Goal: Task Accomplishment & Management: Manage account settings

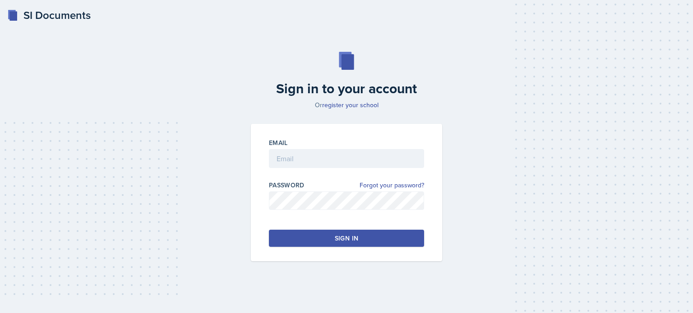
click at [299, 170] on div at bounding box center [346, 172] width 155 height 9
click at [303, 160] on input "email" at bounding box center [346, 158] width 155 height 19
type input "[EMAIL_ADDRESS][DOMAIN_NAME]"
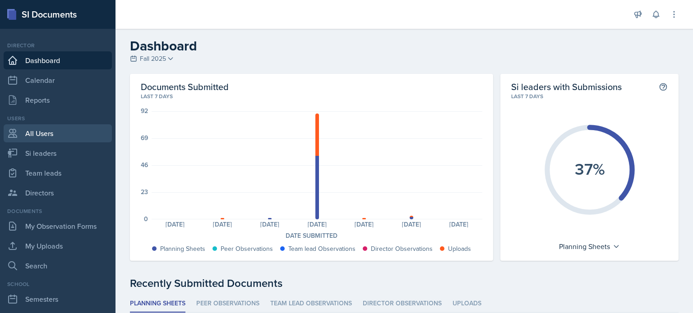
click at [41, 131] on link "All Users" at bounding box center [58, 133] width 108 height 18
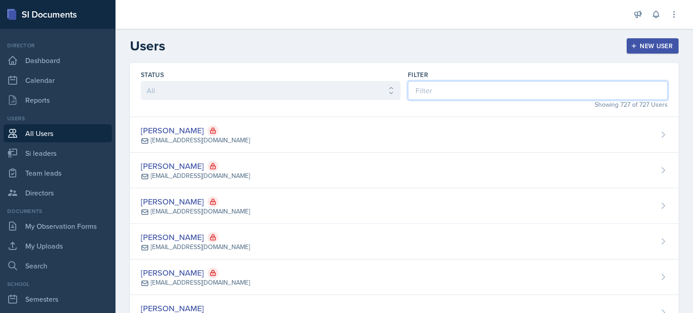
click at [493, 93] on input at bounding box center [538, 90] width 260 height 19
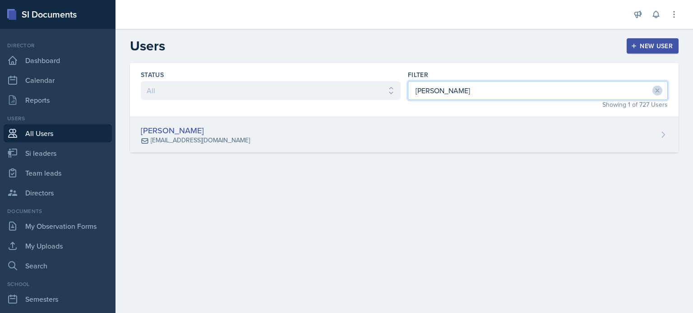
type input "[PERSON_NAME]"
click at [477, 141] on div "[PERSON_NAME] [EMAIL_ADDRESS][DOMAIN_NAME]" at bounding box center [404, 135] width 549 height 36
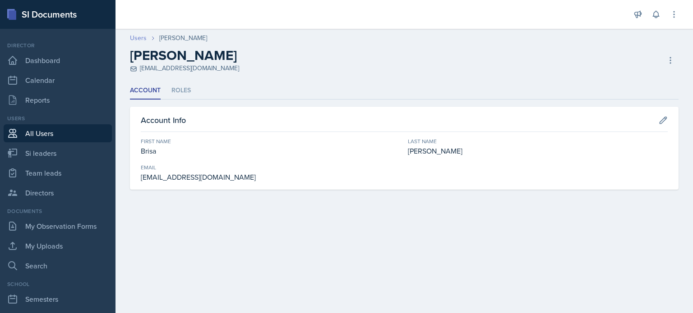
click at [139, 37] on link "Users" at bounding box center [138, 37] width 17 height 9
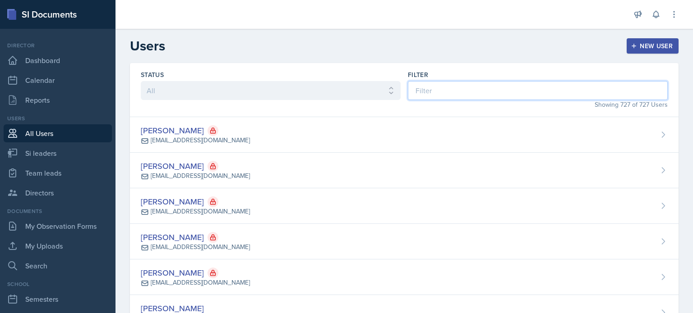
click at [457, 91] on input at bounding box center [538, 90] width 260 height 19
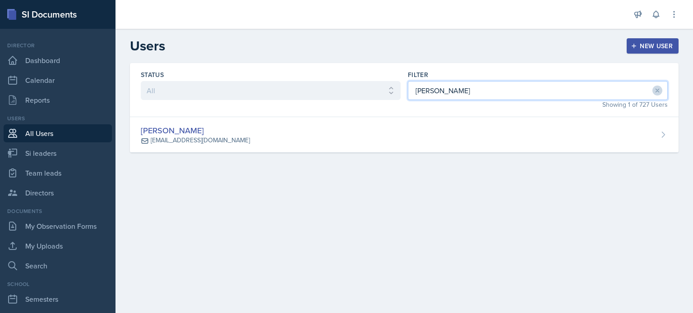
type input "[PERSON_NAME]"
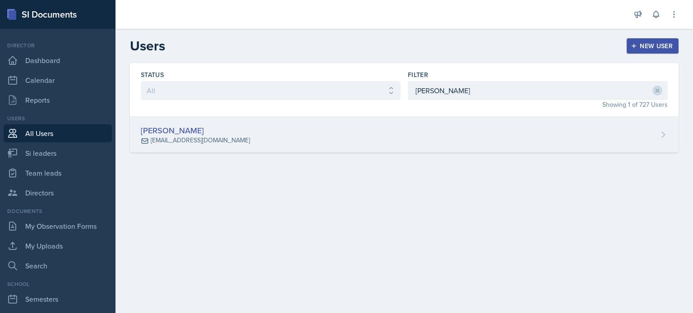
click at [451, 126] on div "[PERSON_NAME] [EMAIL_ADDRESS][DOMAIN_NAME]" at bounding box center [404, 135] width 549 height 36
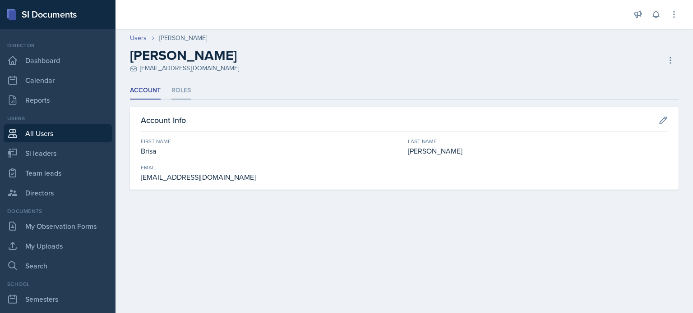
click at [182, 87] on li "Roles" at bounding box center [180, 91] width 19 height 18
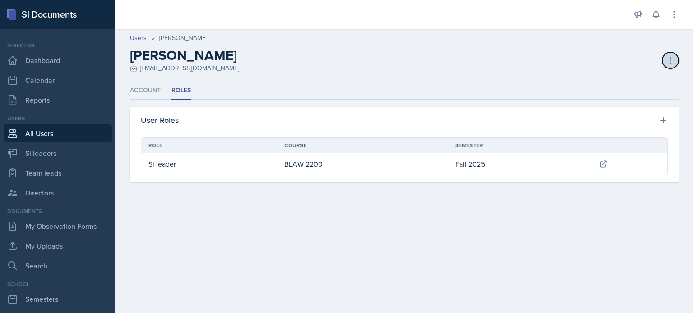
click at [667, 59] on icon at bounding box center [670, 60] width 9 height 9
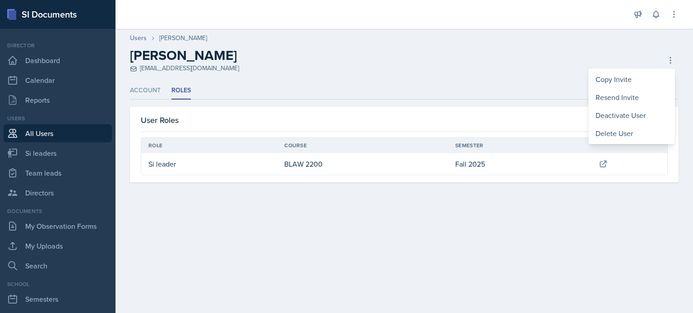
click at [424, 99] on ul "Account Roles" at bounding box center [404, 91] width 549 height 18
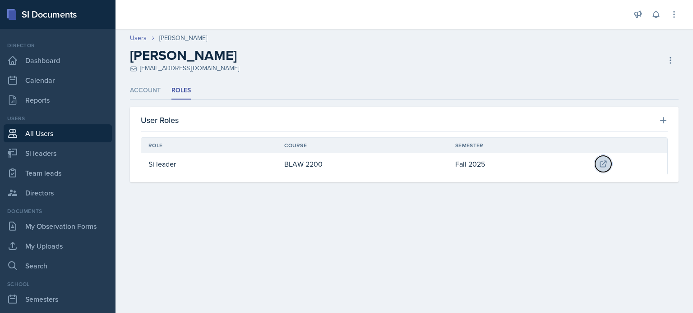
click at [601, 162] on icon at bounding box center [603, 164] width 9 height 9
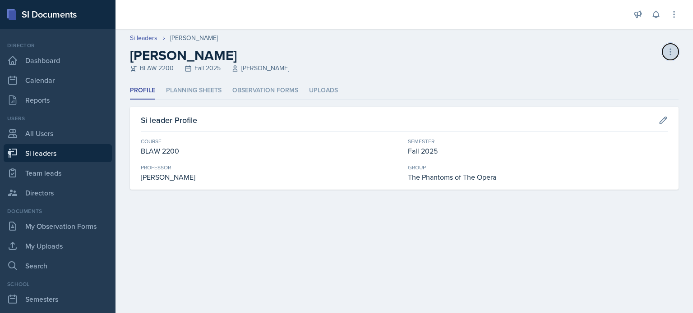
click at [668, 51] on icon at bounding box center [670, 51] width 9 height 9
click at [626, 74] on div "[PERSON_NAME] leader" at bounding box center [631, 76] width 87 height 29
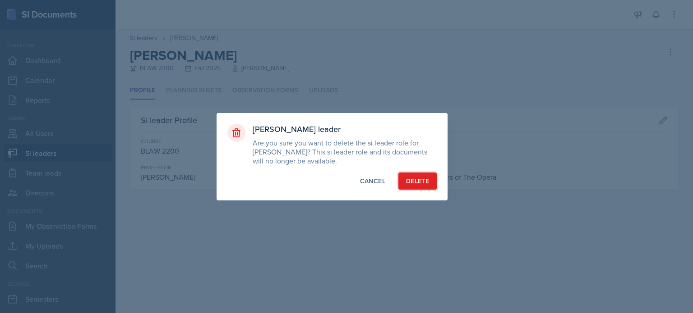
click at [423, 181] on div "Delete" at bounding box center [417, 181] width 23 height 9
select select "2bed604d-1099-4043-b1bc-2365e8740244"
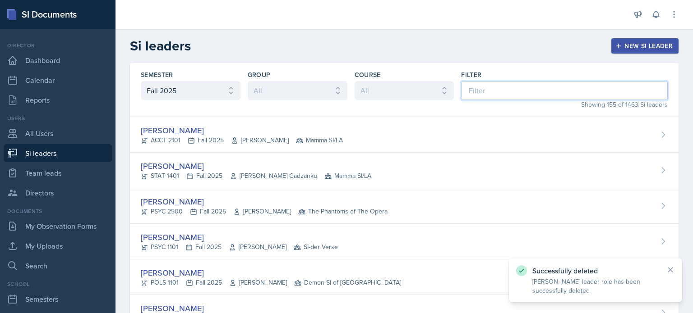
click at [471, 87] on input at bounding box center [564, 90] width 207 height 19
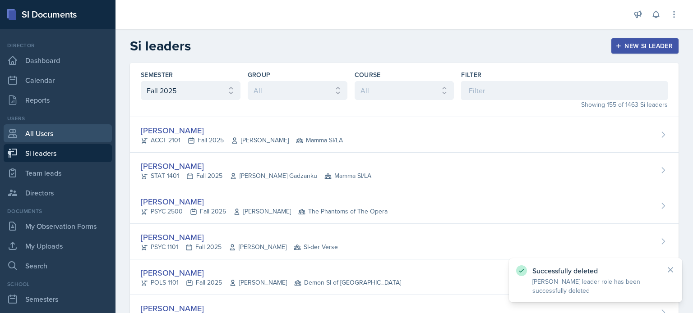
click at [69, 134] on link "All Users" at bounding box center [58, 133] width 108 height 18
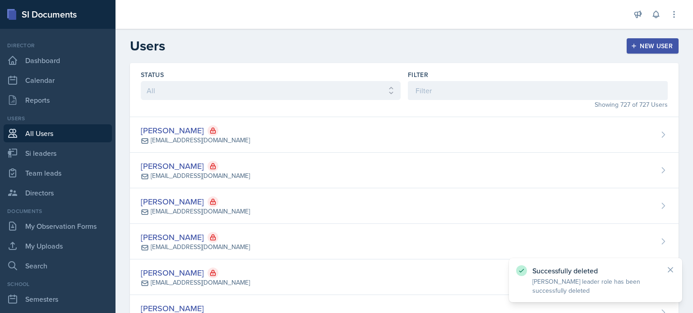
click at [506, 79] on div "Filter" at bounding box center [538, 74] width 260 height 9
click at [500, 95] on input at bounding box center [538, 90] width 260 height 19
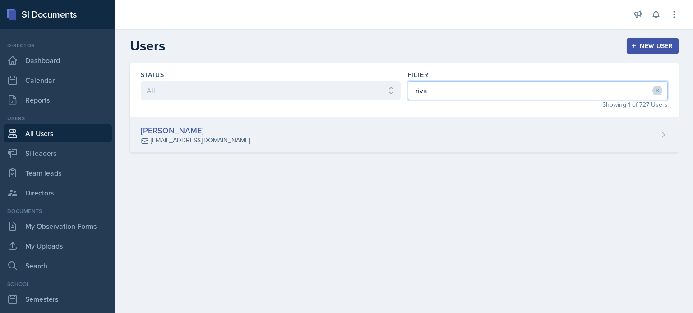
type input "riva"
click at [481, 130] on div "[PERSON_NAME] [EMAIL_ADDRESS][DOMAIN_NAME]" at bounding box center [404, 135] width 549 height 36
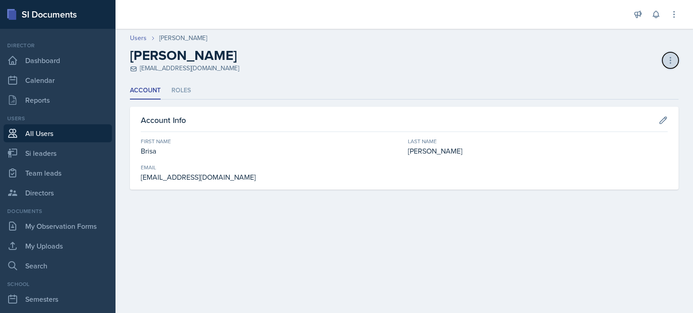
click at [676, 56] on button at bounding box center [670, 60] width 16 height 16
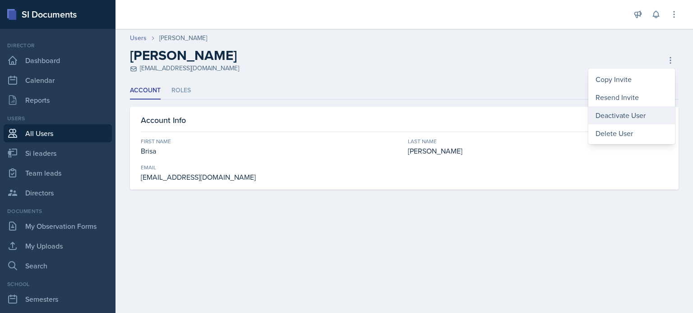
click at [614, 111] on div "Deactivate User" at bounding box center [631, 115] width 87 height 18
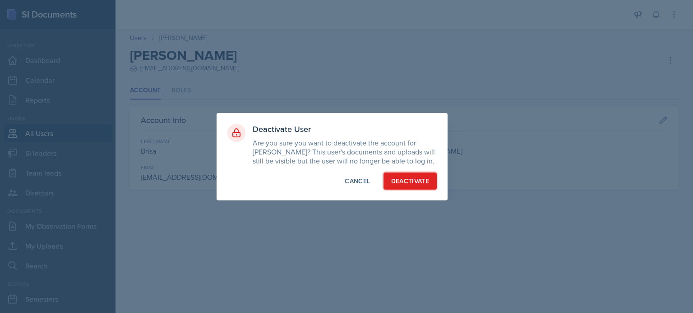
click at [402, 177] on div "Deactivate" at bounding box center [410, 181] width 38 height 9
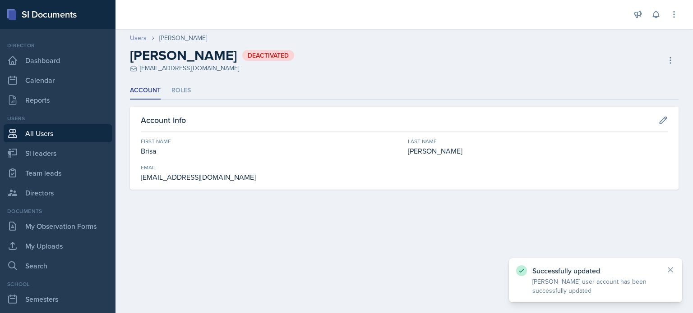
click at [143, 34] on link "Users" at bounding box center [138, 37] width 17 height 9
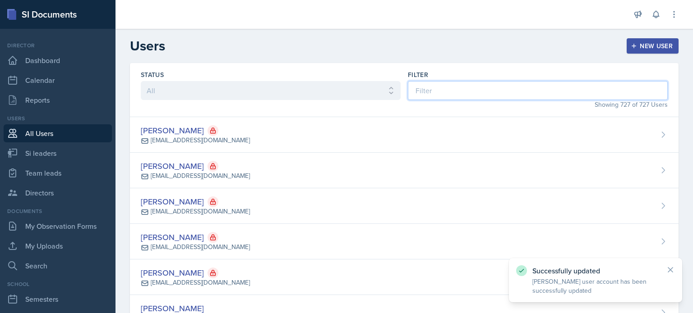
click at [572, 90] on input at bounding box center [538, 90] width 260 height 19
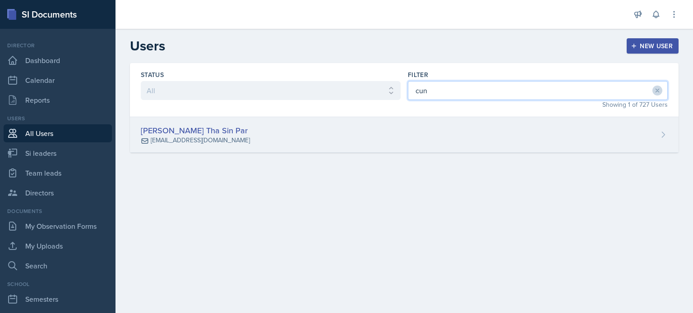
type input "cun"
click at [550, 133] on div "[PERSON_NAME] Tha Sin Par [EMAIL_ADDRESS][DOMAIN_NAME]" at bounding box center [404, 135] width 549 height 36
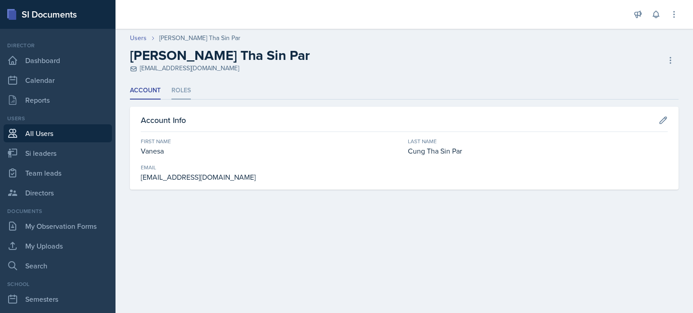
click at [183, 92] on li "Roles" at bounding box center [180, 91] width 19 height 18
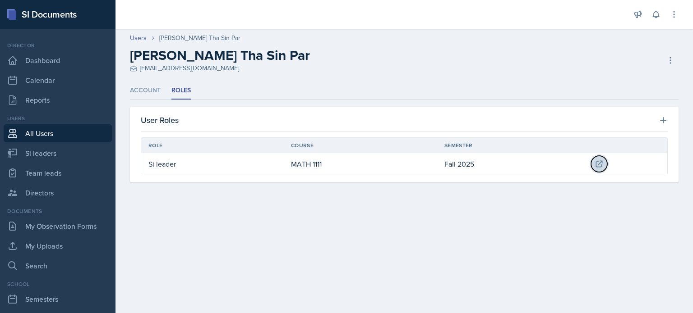
click at [597, 167] on icon at bounding box center [599, 164] width 9 height 9
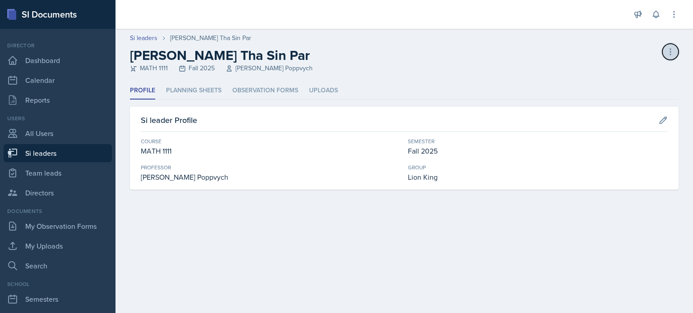
click at [666, 50] on icon at bounding box center [670, 51] width 9 height 9
click at [617, 70] on div "[PERSON_NAME] leader" at bounding box center [631, 76] width 87 height 29
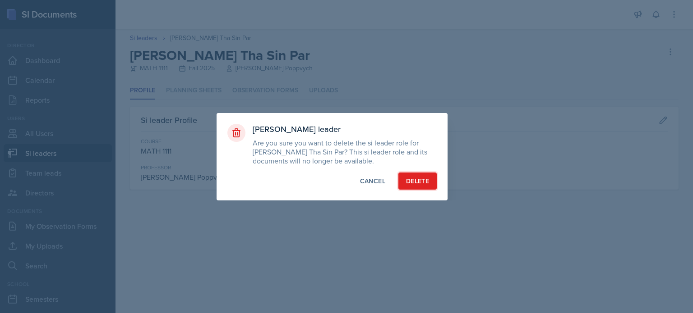
click at [412, 181] on div "Delete" at bounding box center [417, 181] width 23 height 9
select select "2bed604d-1099-4043-b1bc-2365e8740244"
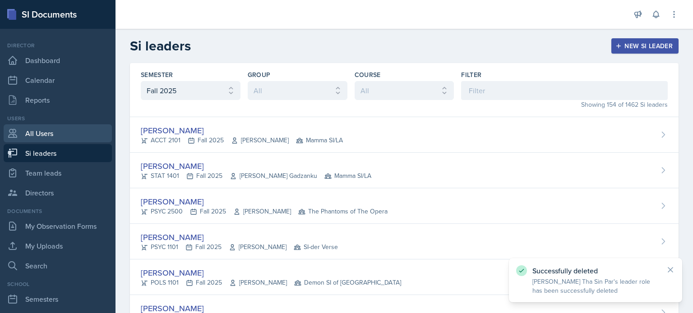
click at [45, 128] on link "All Users" at bounding box center [58, 133] width 108 height 18
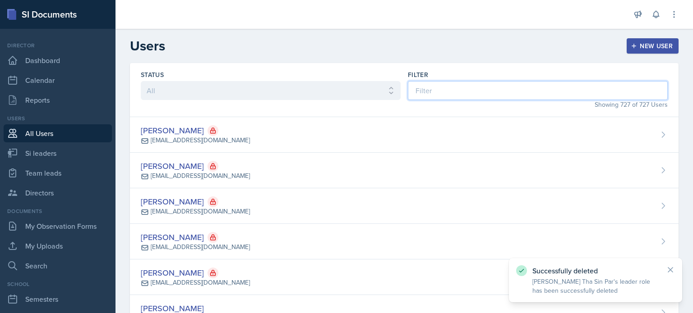
click at [474, 97] on input at bounding box center [538, 90] width 260 height 19
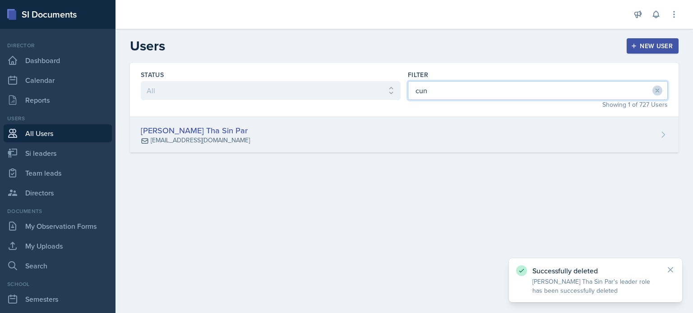
type input "cun"
click at [473, 149] on div "[PERSON_NAME] Tha Sin Par [EMAIL_ADDRESS][DOMAIN_NAME]" at bounding box center [404, 135] width 549 height 36
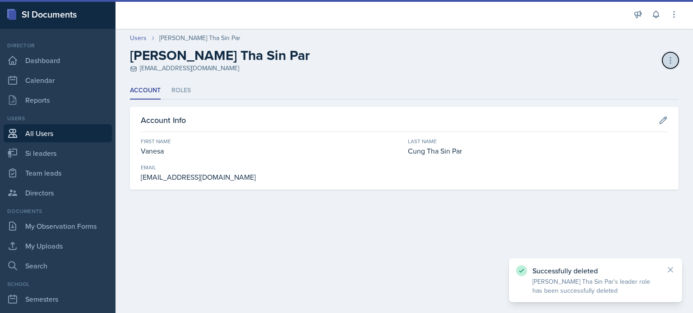
click at [672, 59] on icon at bounding box center [670, 60] width 9 height 9
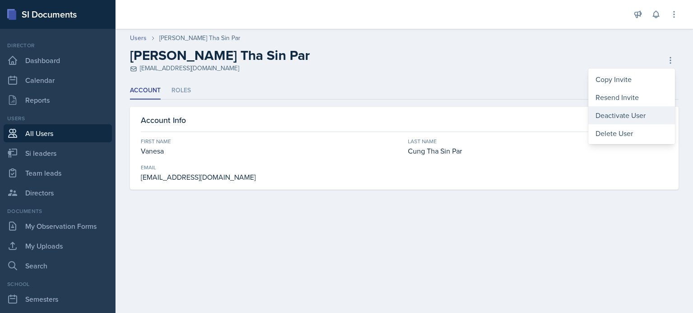
click at [617, 108] on div "Deactivate User" at bounding box center [631, 115] width 87 height 18
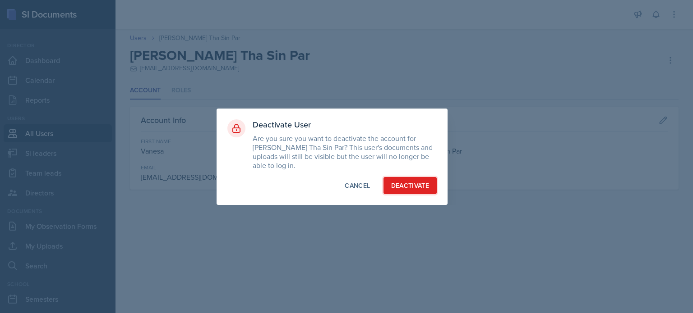
click at [411, 184] on div "Deactivate" at bounding box center [410, 185] width 38 height 9
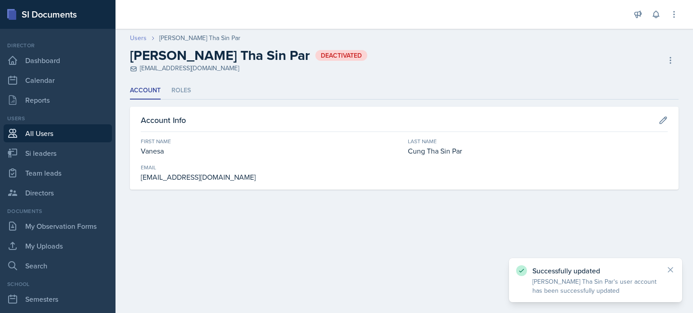
click at [141, 38] on link "Users" at bounding box center [138, 37] width 17 height 9
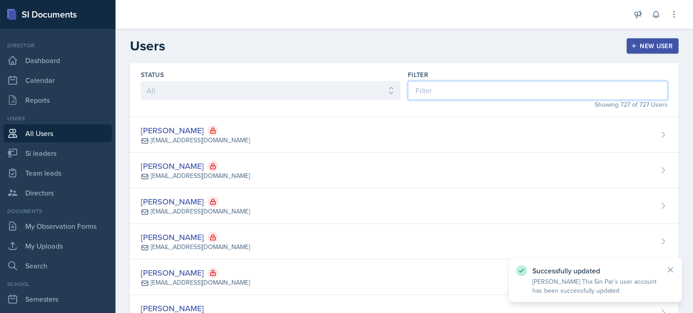
click at [498, 88] on input at bounding box center [538, 90] width 260 height 19
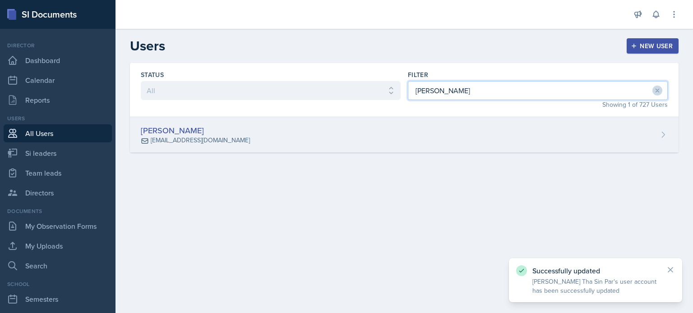
type input "[PERSON_NAME]"
click at [503, 126] on div "[PERSON_NAME] [EMAIL_ADDRESS][DOMAIN_NAME]" at bounding box center [404, 135] width 549 height 36
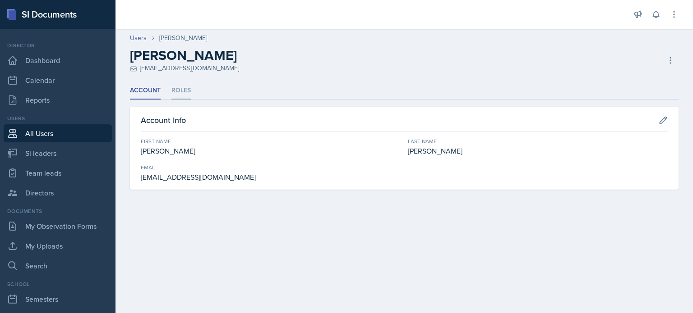
click at [180, 91] on li "Roles" at bounding box center [180, 91] width 19 height 18
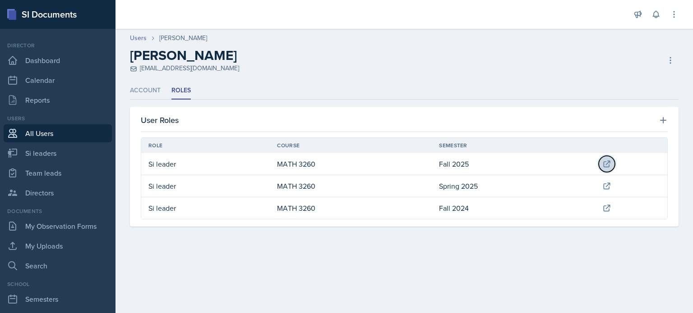
click at [607, 160] on icon at bounding box center [606, 164] width 9 height 9
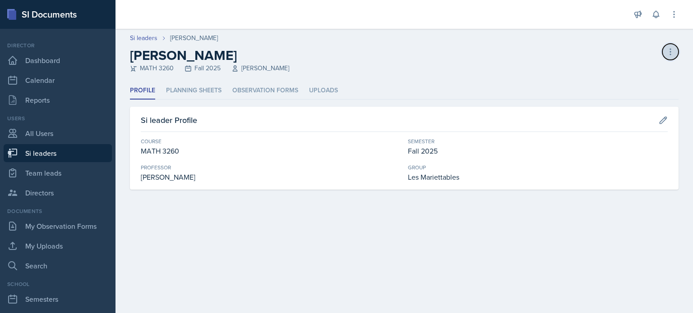
click at [668, 50] on icon at bounding box center [670, 51] width 9 height 9
click at [615, 72] on div "[PERSON_NAME] leader" at bounding box center [631, 76] width 87 height 29
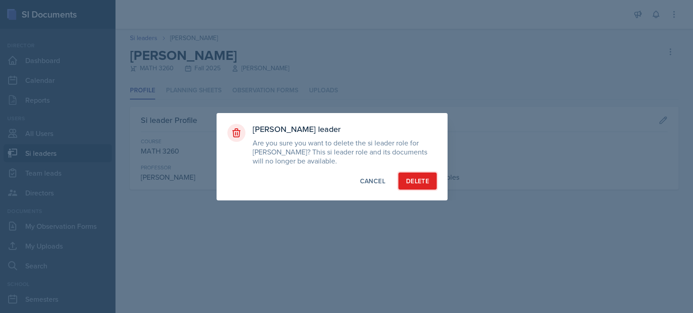
click at [406, 177] on div "Delete" at bounding box center [417, 181] width 23 height 9
select select "2bed604d-1099-4043-b1bc-2365e8740244"
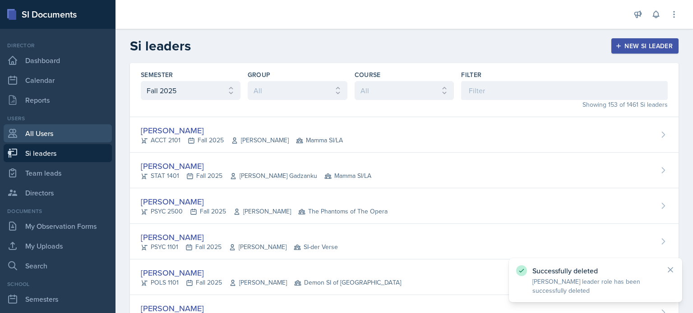
click at [50, 131] on link "All Users" at bounding box center [58, 133] width 108 height 18
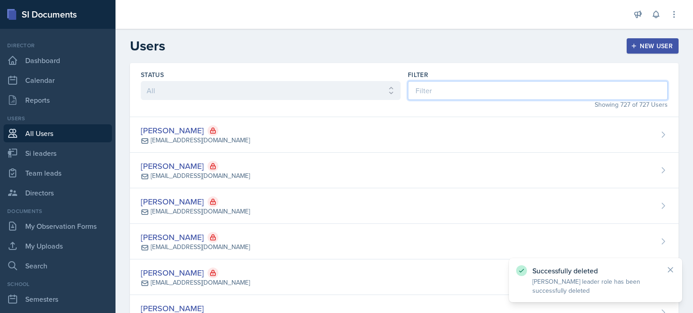
click at [477, 86] on input at bounding box center [538, 90] width 260 height 19
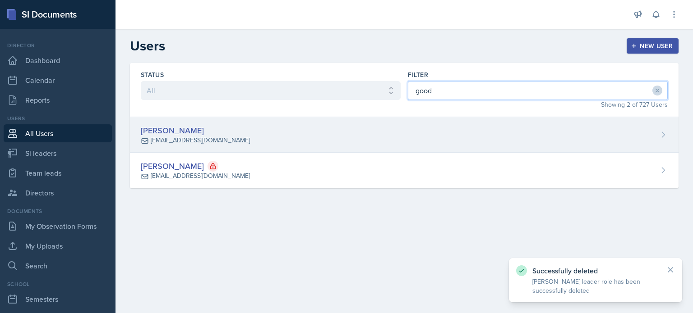
type input "good"
click at [482, 138] on div "[PERSON_NAME] [EMAIL_ADDRESS][DOMAIN_NAME]" at bounding box center [404, 135] width 549 height 36
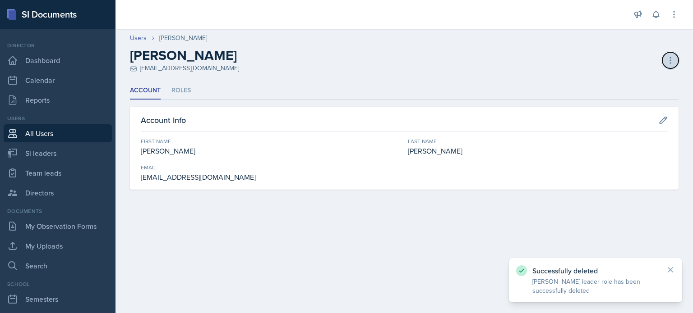
click at [675, 55] on button at bounding box center [670, 60] width 16 height 16
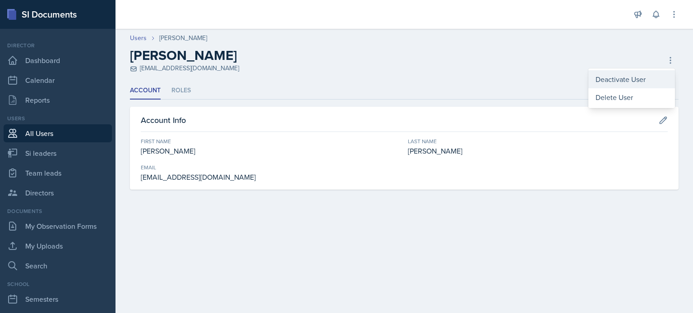
click at [621, 76] on div "Deactivate User" at bounding box center [631, 79] width 87 height 18
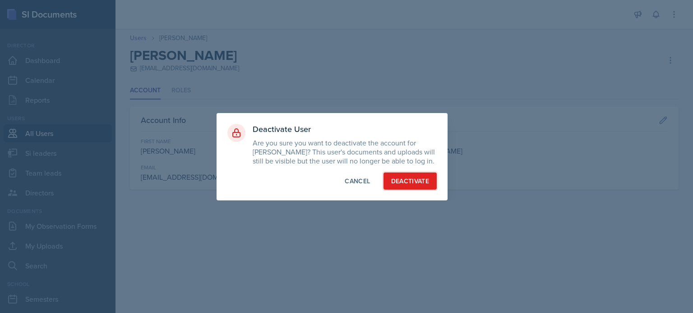
click at [400, 183] on div "Deactivate" at bounding box center [410, 181] width 38 height 9
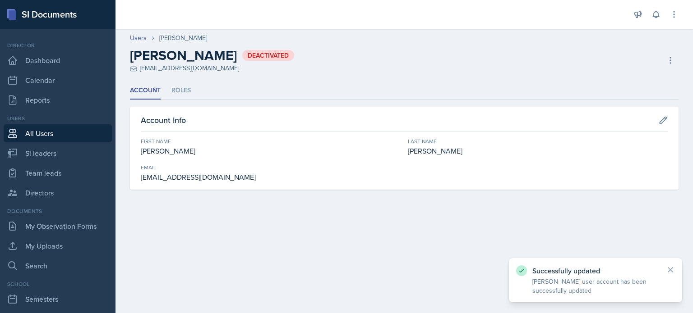
click at [49, 132] on link "All Users" at bounding box center [58, 133] width 108 height 18
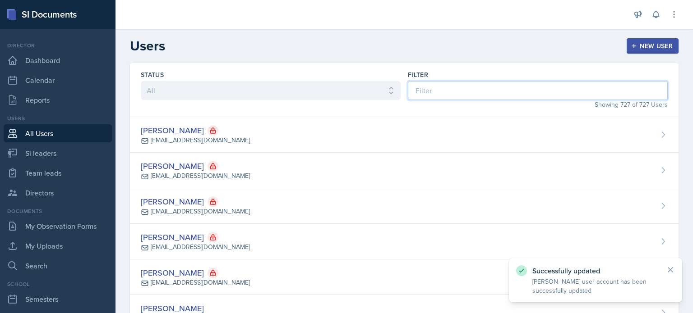
click at [513, 84] on input at bounding box center [538, 90] width 260 height 19
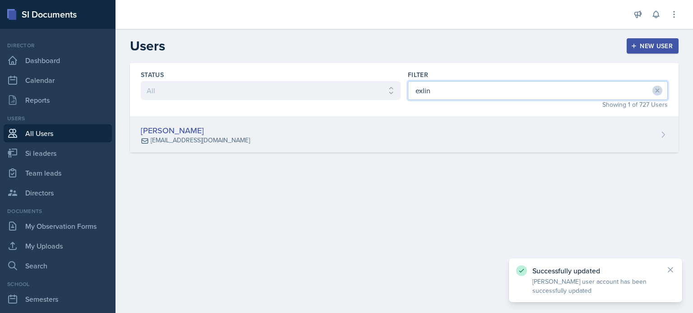
type input "exlin"
click at [517, 142] on div "[PERSON_NAME] [EMAIL_ADDRESS][DOMAIN_NAME]" at bounding box center [404, 135] width 549 height 36
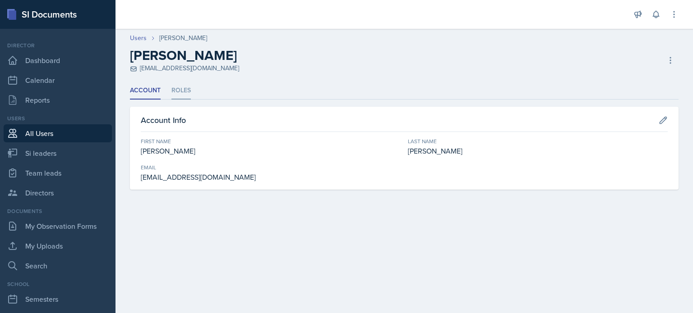
click at [190, 91] on li "Roles" at bounding box center [180, 91] width 19 height 18
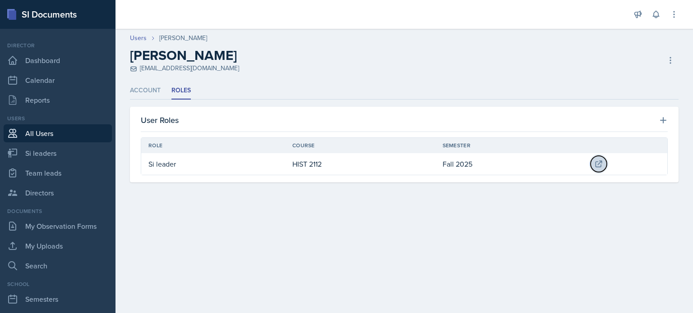
click at [595, 160] on icon at bounding box center [598, 164] width 9 height 9
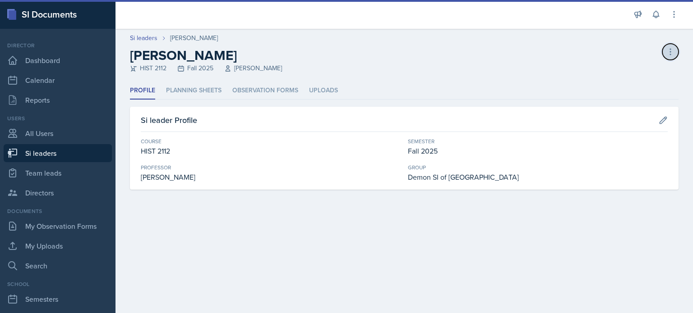
click at [674, 45] on button at bounding box center [670, 52] width 16 height 16
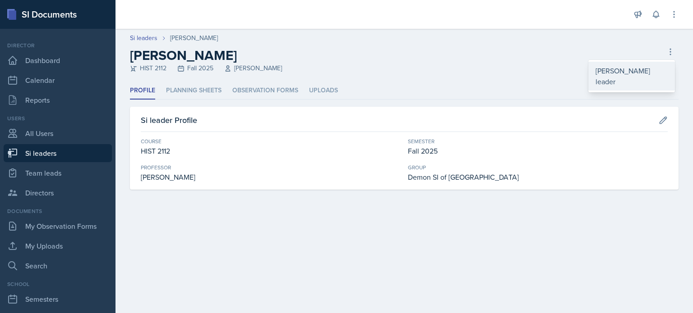
click at [619, 70] on div "[PERSON_NAME] leader" at bounding box center [631, 76] width 87 height 29
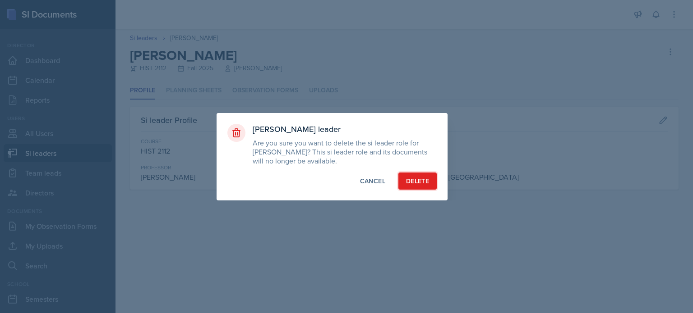
click at [419, 179] on div "Delete" at bounding box center [417, 181] width 23 height 9
select select "2bed604d-1099-4043-b1bc-2365e8740244"
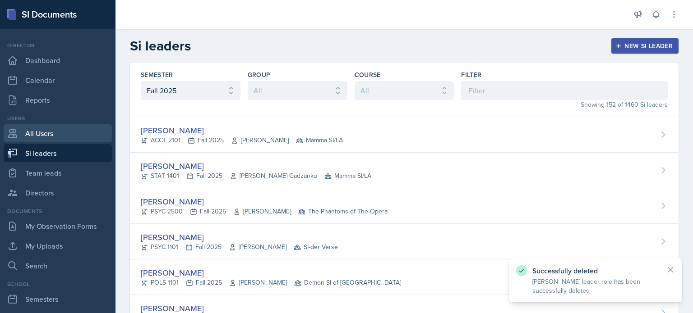
click at [44, 131] on link "All Users" at bounding box center [58, 133] width 108 height 18
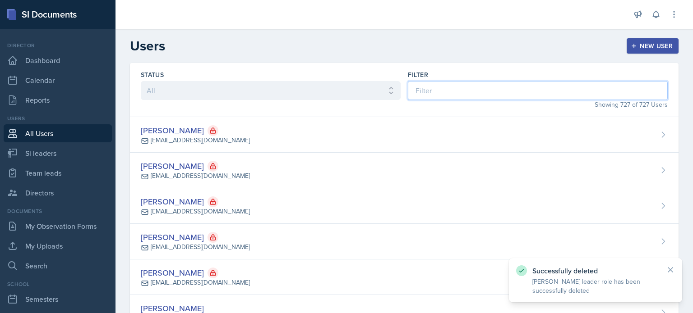
click at [444, 95] on input at bounding box center [538, 90] width 260 height 19
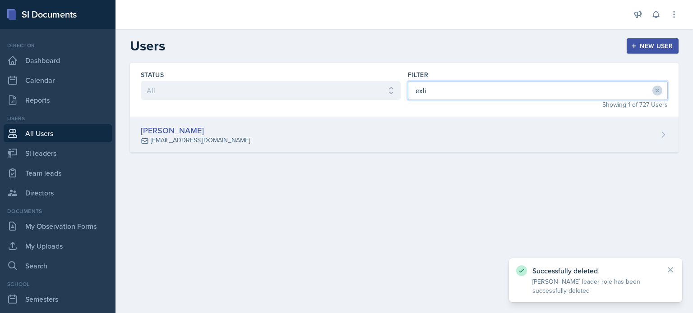
type input "exli"
click at [430, 138] on div "[PERSON_NAME] [EMAIL_ADDRESS][DOMAIN_NAME]" at bounding box center [404, 135] width 549 height 36
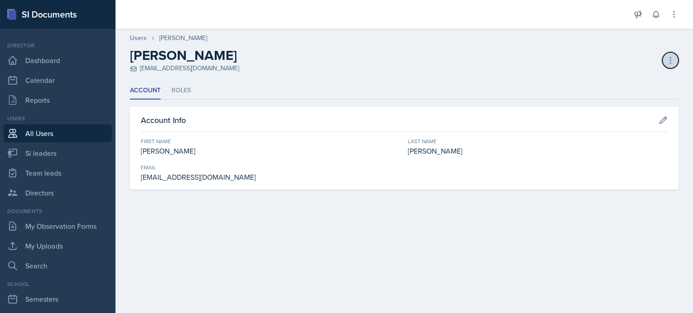
click at [673, 60] on icon at bounding box center [670, 60] width 9 height 9
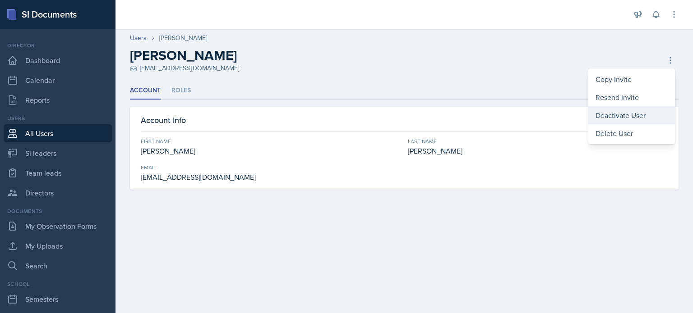
click at [626, 112] on div "Deactivate User" at bounding box center [631, 115] width 87 height 18
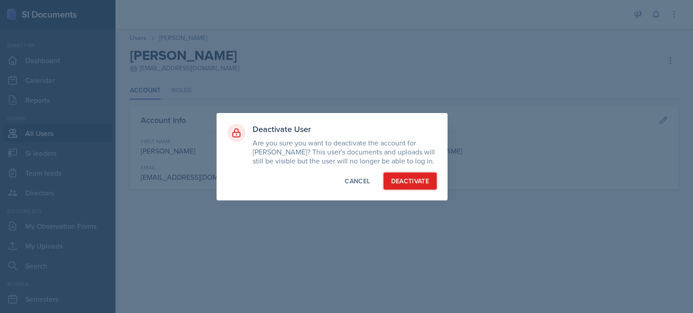
drag, startPoint x: 412, startPoint y: 182, endPoint x: 407, endPoint y: 182, distance: 4.5
click at [412, 182] on div "Deactivate" at bounding box center [410, 181] width 38 height 9
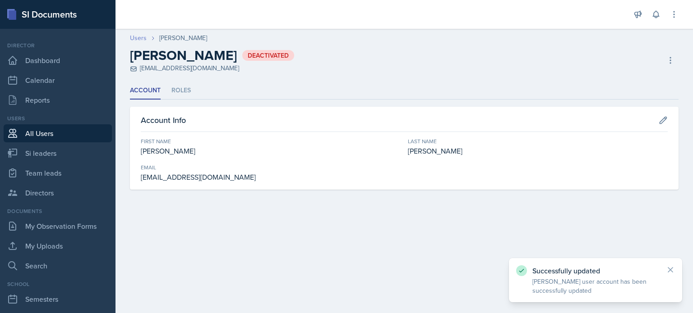
click at [136, 37] on link "Users" at bounding box center [138, 37] width 17 height 9
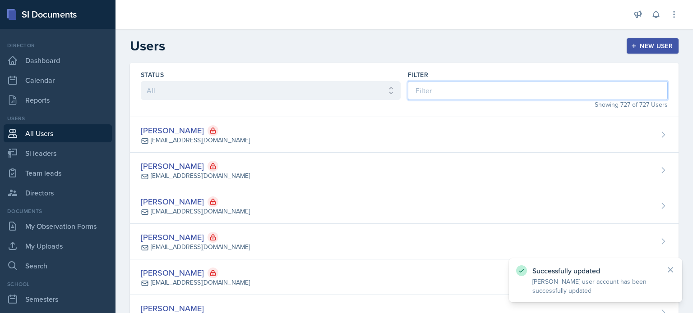
click at [549, 89] on input at bounding box center [538, 90] width 260 height 19
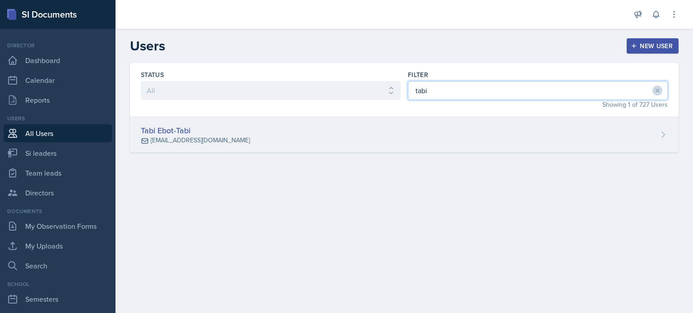
type input "tabi"
click at [535, 126] on div "Tabi Ebot-Tabi [EMAIL_ADDRESS][DOMAIN_NAME]" at bounding box center [404, 135] width 549 height 36
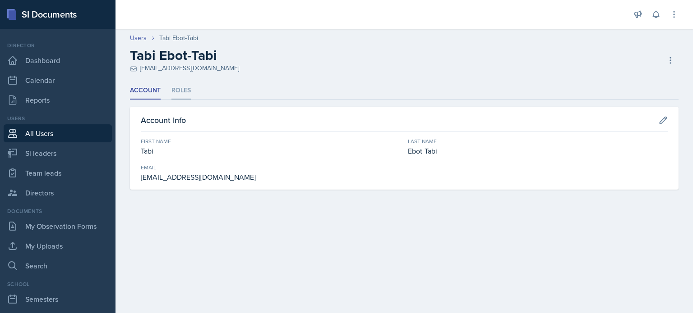
click at [176, 92] on li "Roles" at bounding box center [180, 91] width 19 height 18
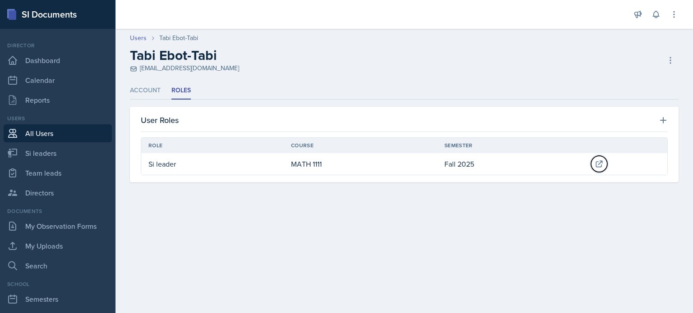
click at [599, 162] on icon at bounding box center [599, 164] width 9 height 9
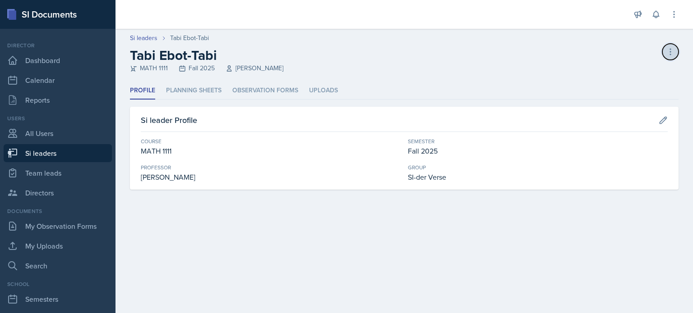
click at [671, 46] on button at bounding box center [670, 52] width 16 height 16
click at [609, 69] on div "[PERSON_NAME] leader" at bounding box center [631, 76] width 87 height 29
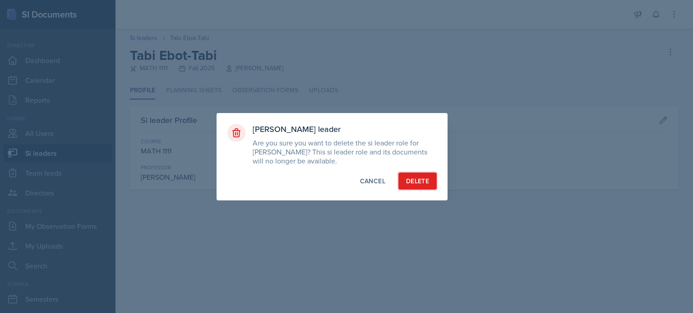
click at [417, 181] on div "Delete" at bounding box center [417, 181] width 23 height 9
select select "2bed604d-1099-4043-b1bc-2365e8740244"
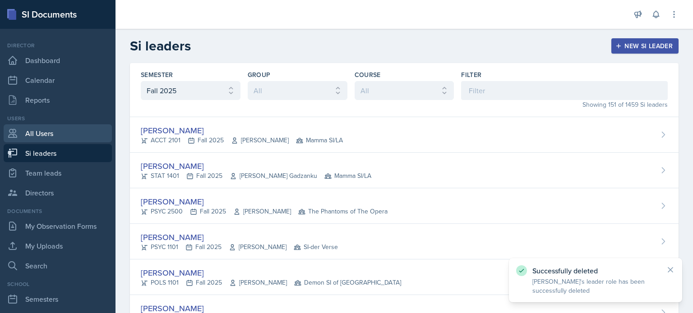
click at [39, 129] on link "All Users" at bounding box center [58, 133] width 108 height 18
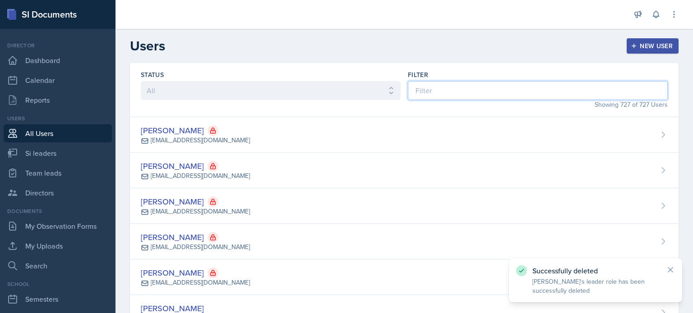
click at [485, 86] on input at bounding box center [538, 90] width 260 height 19
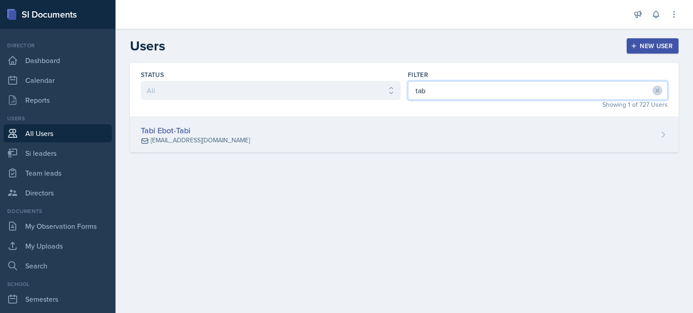
type input "tab"
click at [493, 128] on div "Tabi Ebot-Tabi [EMAIL_ADDRESS][DOMAIN_NAME]" at bounding box center [404, 135] width 549 height 36
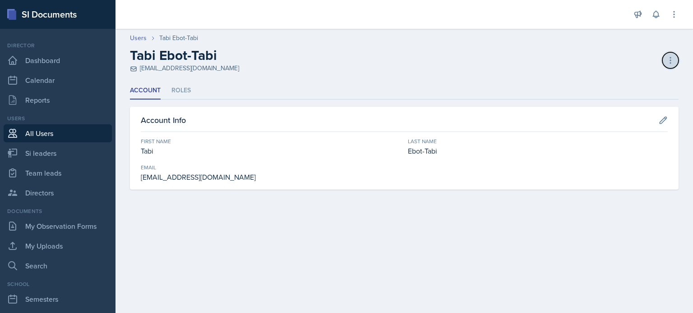
click at [668, 61] on icon at bounding box center [670, 60] width 9 height 9
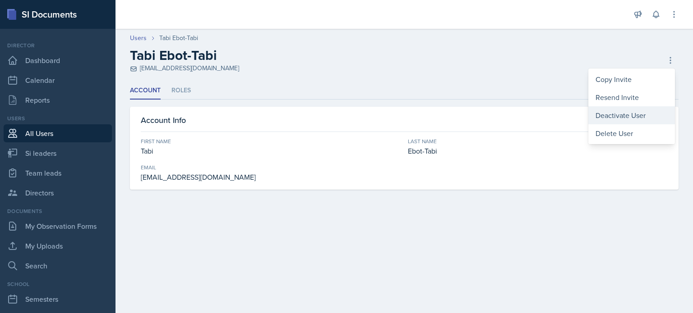
click at [611, 116] on div "Deactivate User" at bounding box center [631, 115] width 87 height 18
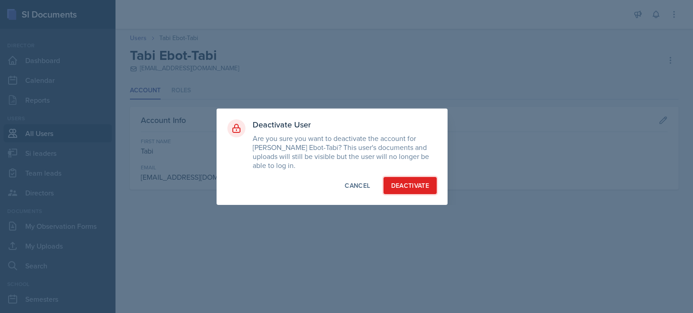
click at [398, 184] on div "Deactivate" at bounding box center [410, 185] width 38 height 9
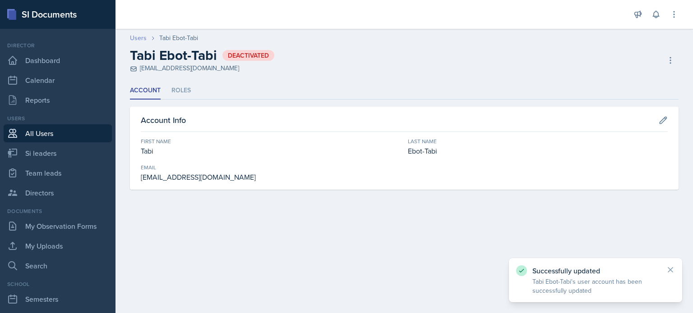
click at [141, 36] on link "Users" at bounding box center [138, 37] width 17 height 9
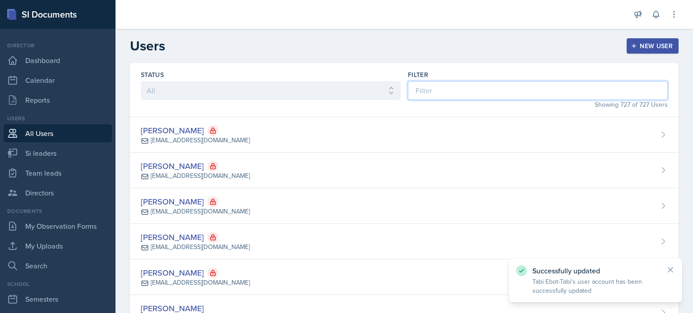
click at [518, 89] on input at bounding box center [538, 90] width 260 height 19
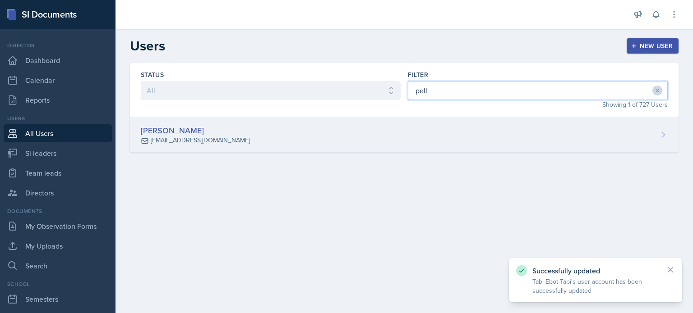
type input "pell"
click at [512, 138] on div "[PERSON_NAME] [EMAIL_ADDRESS][DOMAIN_NAME]" at bounding box center [404, 135] width 549 height 36
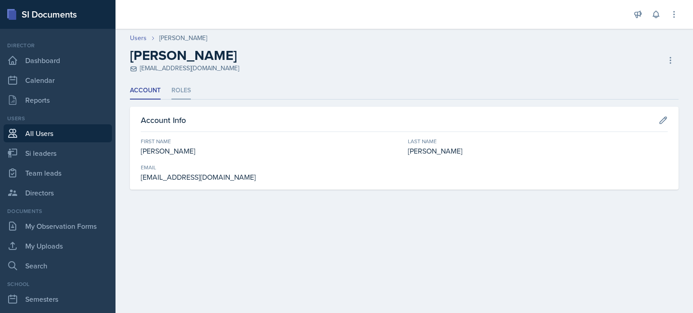
click at [178, 92] on li "Roles" at bounding box center [180, 91] width 19 height 18
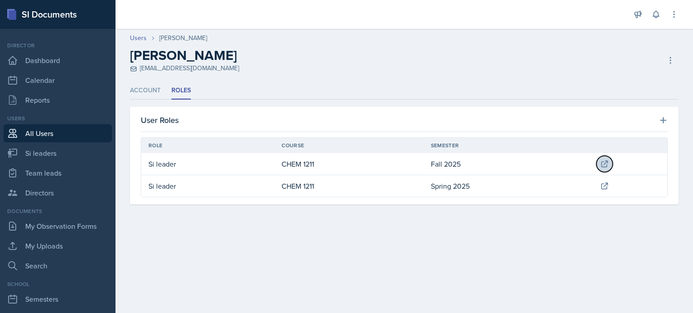
click at [606, 162] on icon at bounding box center [604, 164] width 9 height 9
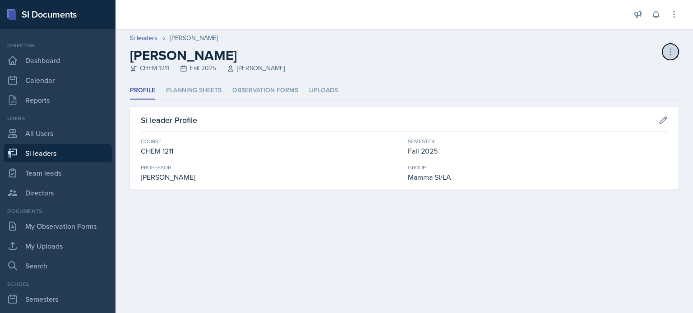
click at [671, 53] on icon at bounding box center [670, 51] width 9 height 9
click at [635, 74] on div "[PERSON_NAME] leader" at bounding box center [631, 76] width 87 height 29
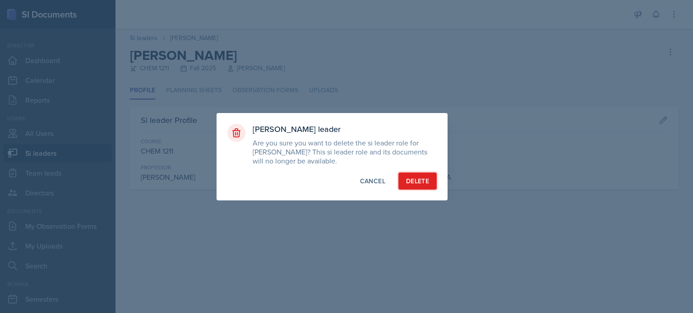
click at [401, 185] on button "Delete" at bounding box center [417, 181] width 38 height 17
select select "2bed604d-1099-4043-b1bc-2365e8740244"
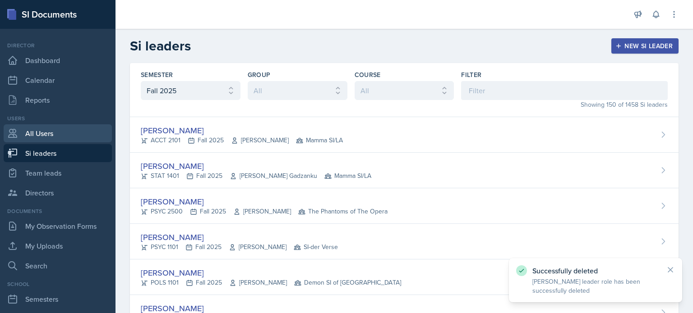
click at [45, 136] on link "All Users" at bounding box center [58, 133] width 108 height 18
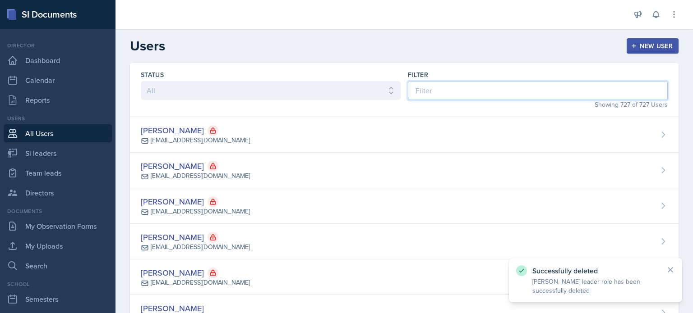
click at [518, 94] on input at bounding box center [538, 90] width 260 height 19
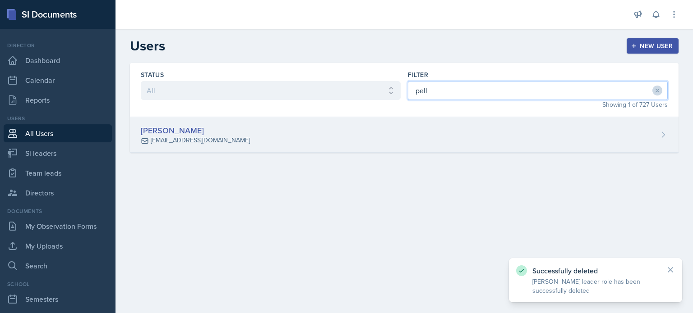
type input "pell"
click at [519, 144] on div "[PERSON_NAME] [EMAIL_ADDRESS][DOMAIN_NAME]" at bounding box center [404, 135] width 549 height 36
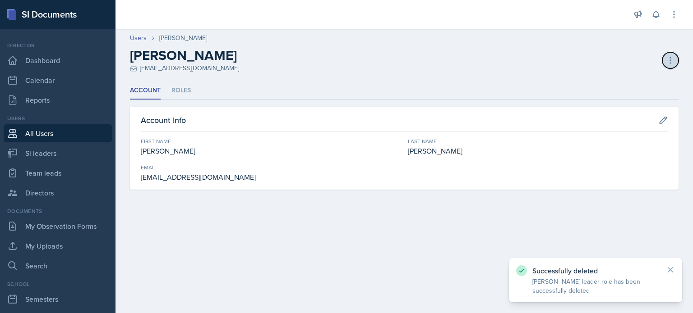
click at [669, 56] on icon at bounding box center [670, 60] width 9 height 9
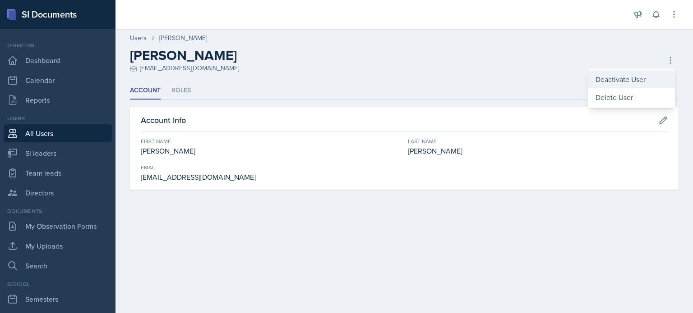
click at [617, 77] on div "Deactivate User" at bounding box center [631, 79] width 87 height 18
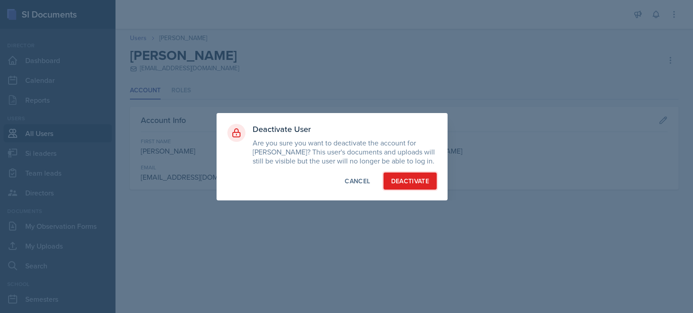
click at [399, 183] on div "Deactivate" at bounding box center [410, 181] width 38 height 9
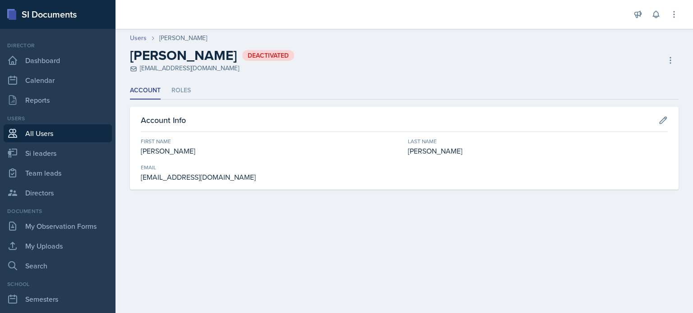
drag, startPoint x: 516, startPoint y: 13, endPoint x: 507, endPoint y: 1, distance: 15.1
click at [516, 13] on div at bounding box center [373, 14] width 500 height 29
